Goal: Information Seeking & Learning: Learn about a topic

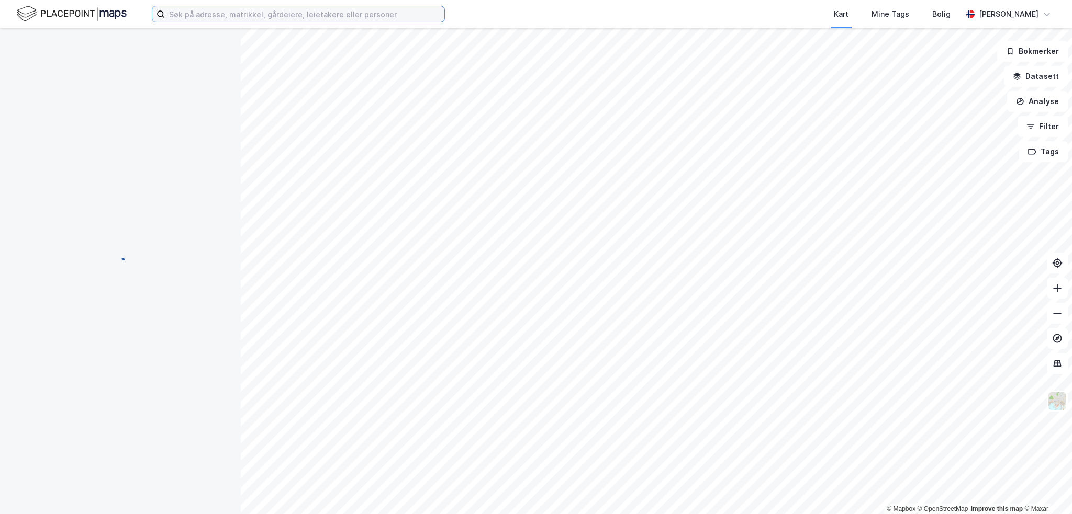
click at [222, 14] on input at bounding box center [304, 14] width 279 height 16
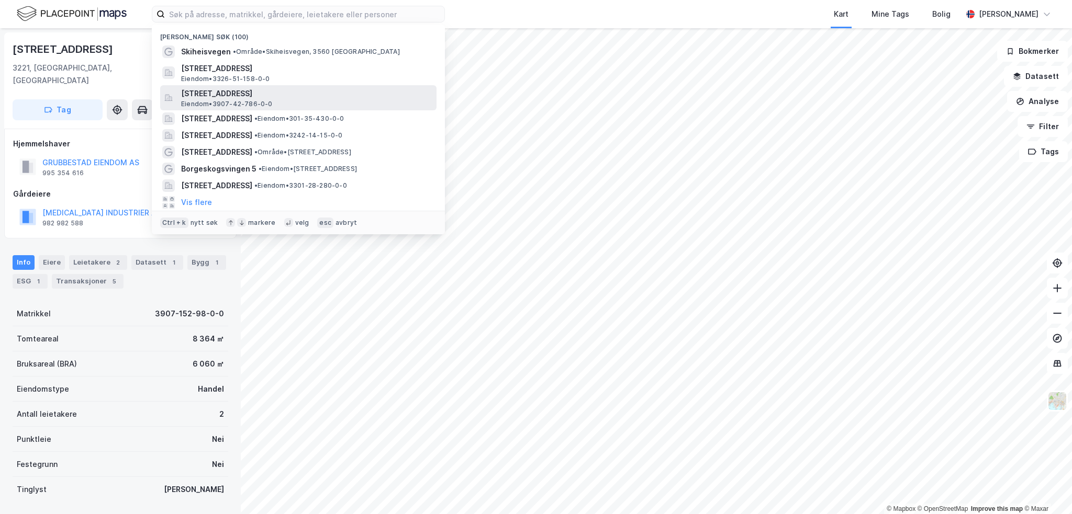
click at [298, 98] on span "[STREET_ADDRESS]" at bounding box center [306, 93] width 251 height 13
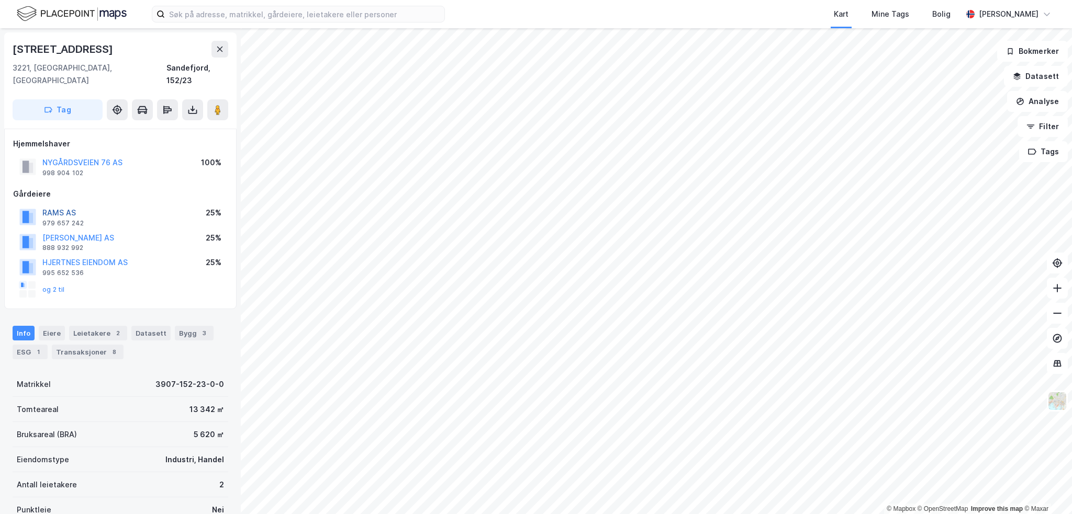
click at [0, 0] on button "RAMS AS" at bounding box center [0, 0] width 0 height 0
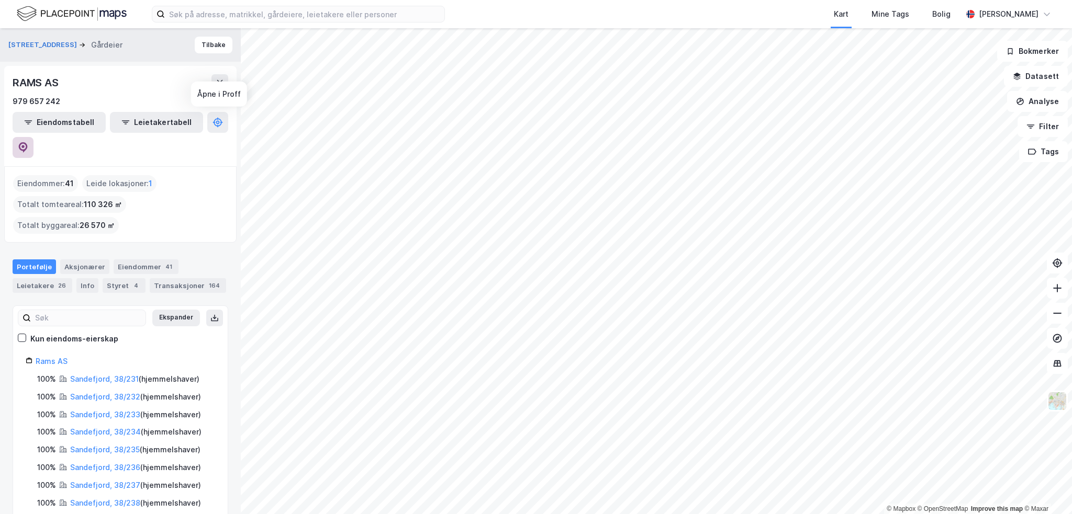
click at [28, 142] on icon at bounding box center [23, 147] width 9 height 10
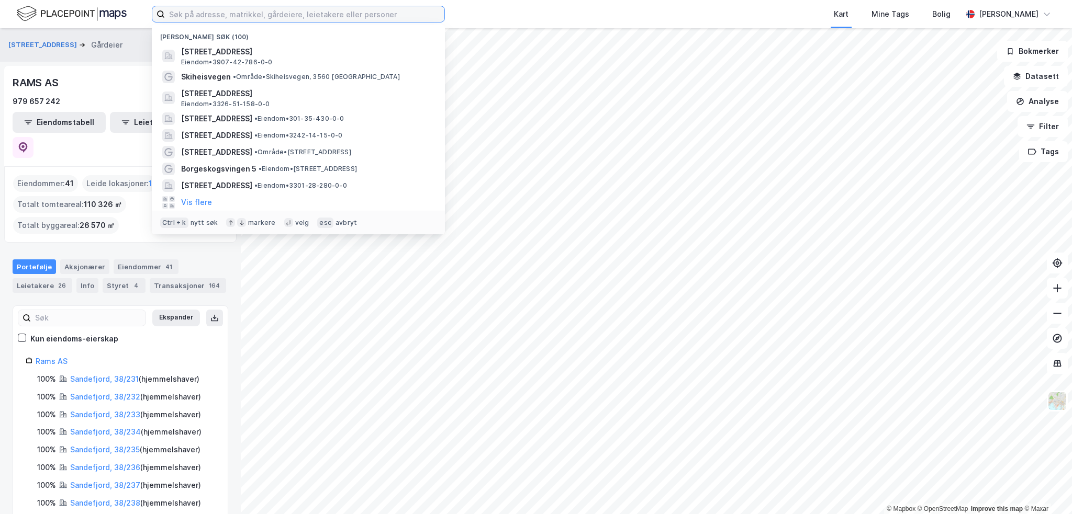
click at [257, 12] on input at bounding box center [304, 14] width 279 height 16
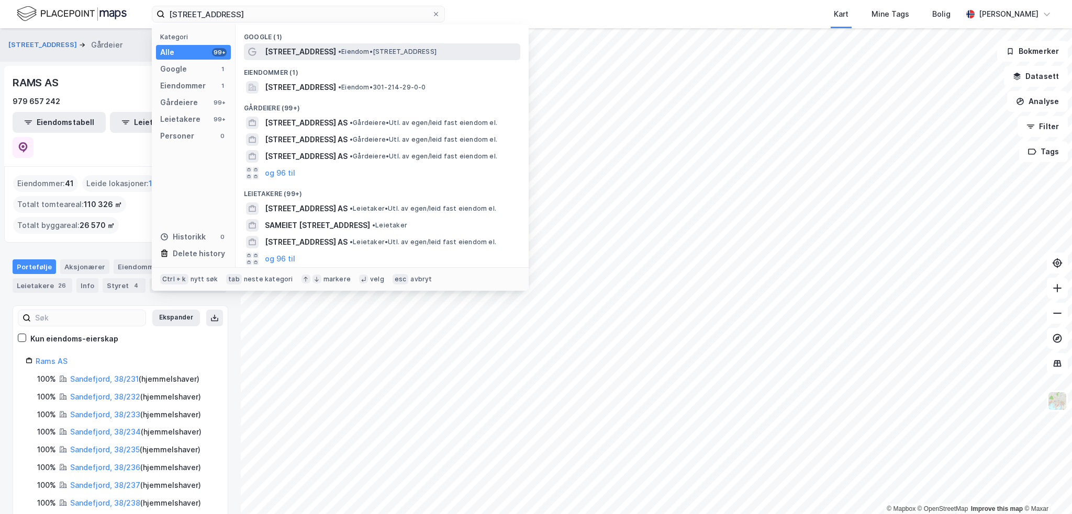
click at [299, 56] on span "[STREET_ADDRESS]" at bounding box center [300, 52] width 71 height 13
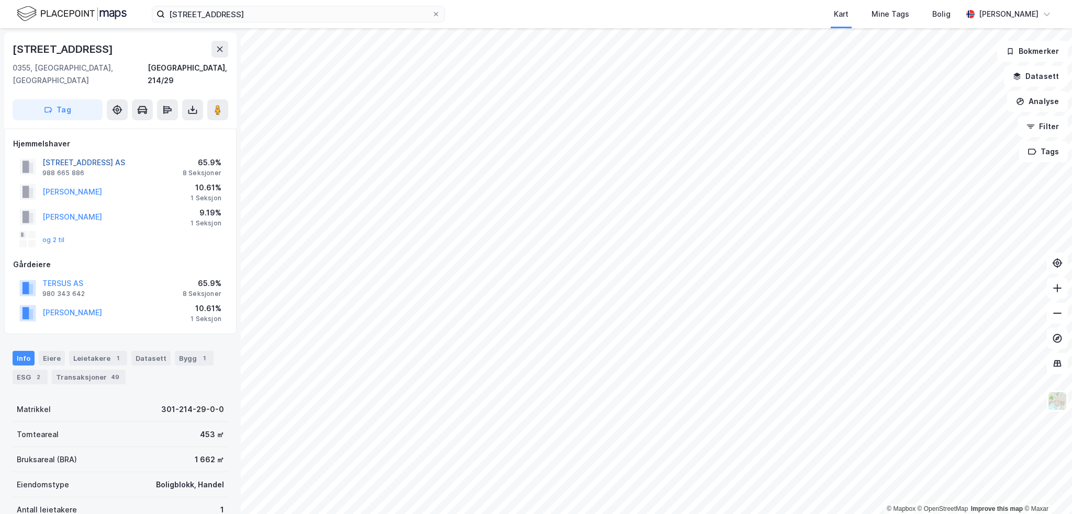
click at [0, 0] on button "[STREET_ADDRESS] AS" at bounding box center [0, 0] width 0 height 0
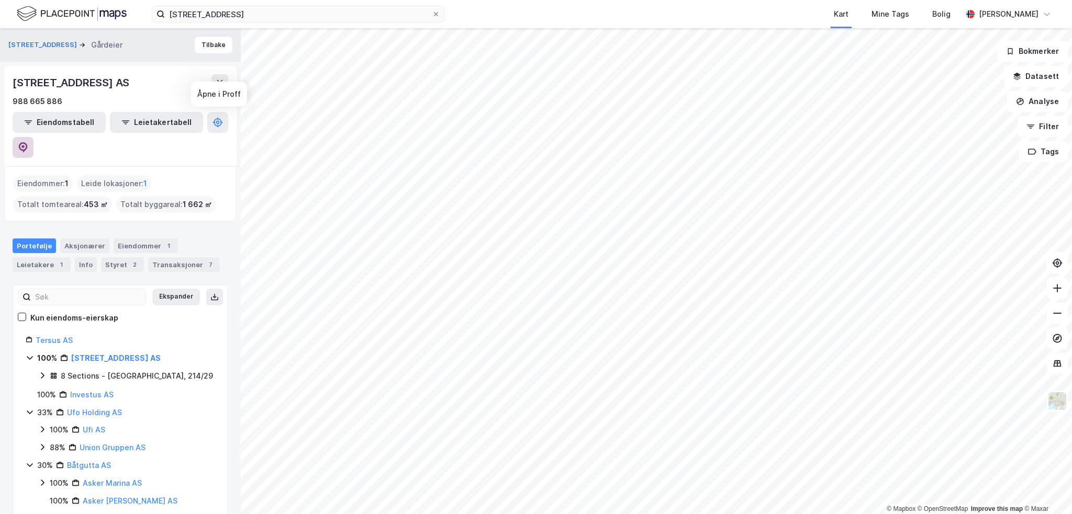
click at [28, 142] on icon at bounding box center [23, 147] width 10 height 10
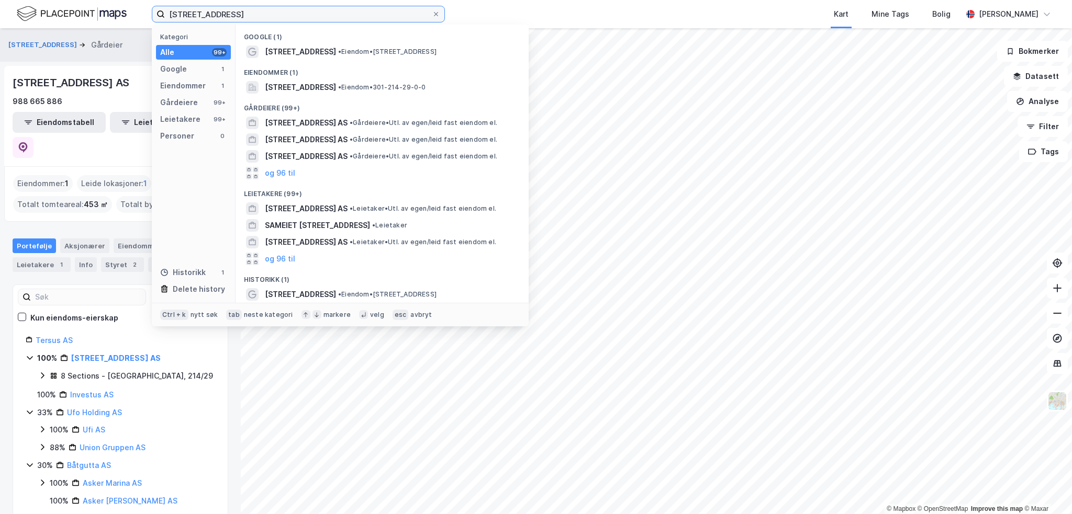
drag, startPoint x: 282, startPoint y: 12, endPoint x: 162, endPoint y: 5, distance: 120.0
click at [162, 5] on div "[STREET_ADDRESS] Kategori Alle 99+ Google 1 Eiendommer 1 Gårdeiere 99+ Leietake…" at bounding box center [536, 14] width 1072 height 28
paste input "[STREET_ADDRESS]"
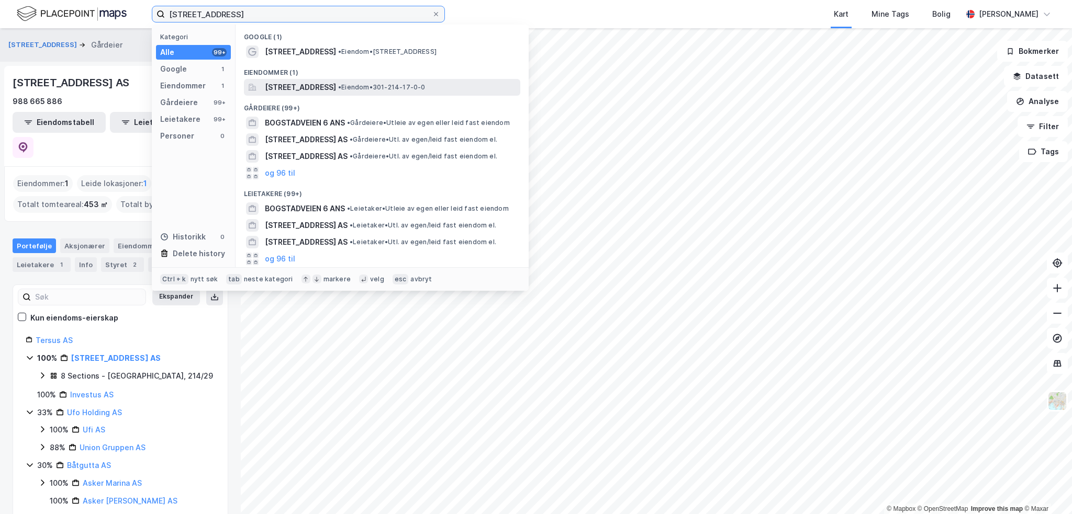
type input "[STREET_ADDRESS]"
click at [322, 86] on span "[STREET_ADDRESS]" at bounding box center [300, 87] width 71 height 13
